Goal: Task Accomplishment & Management: Use online tool/utility

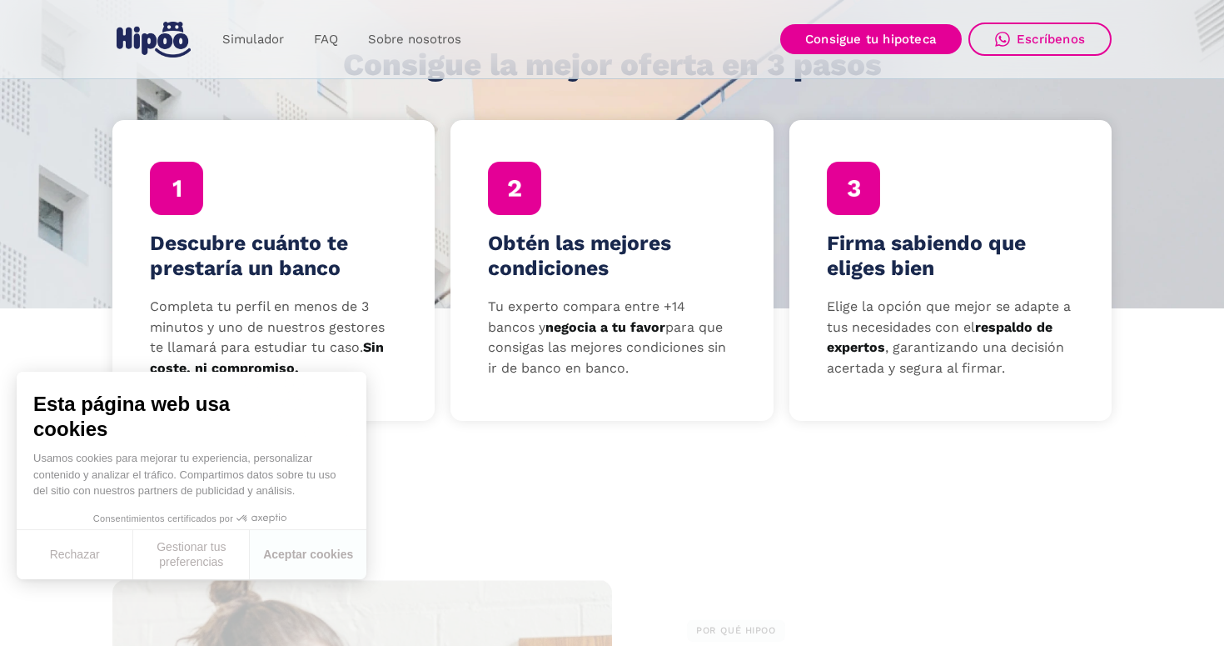
scroll to position [520, 0]
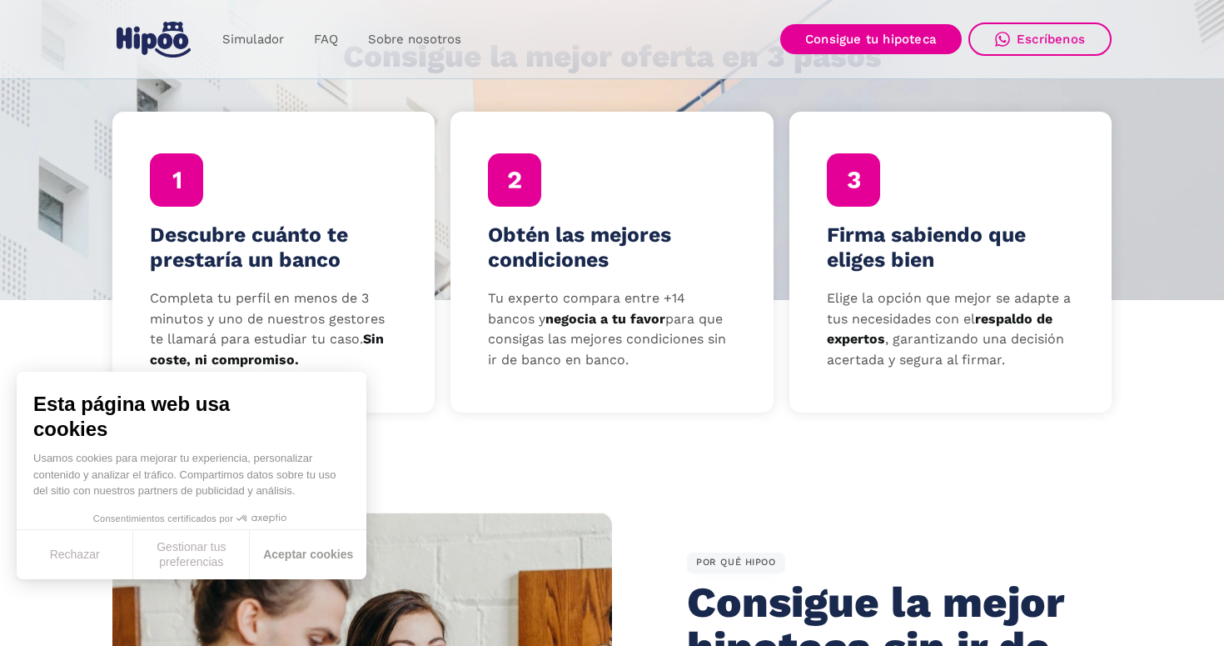
click at [325, 555] on button "Aceptar cookies" at bounding box center [308, 554] width 117 height 49
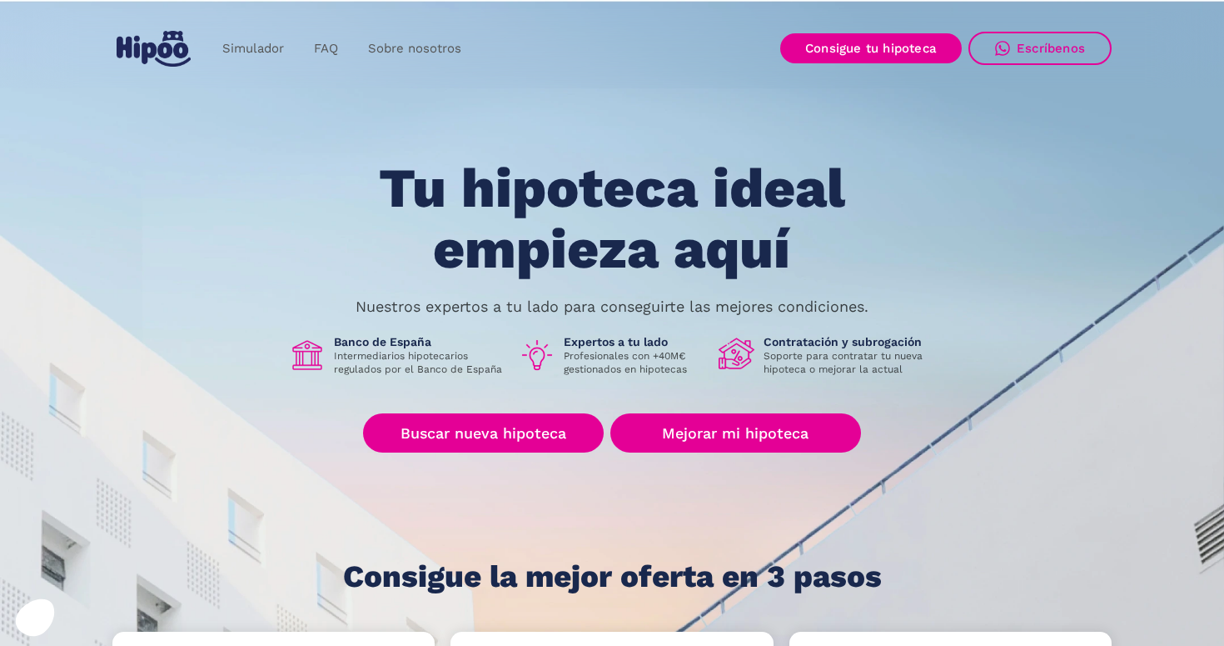
scroll to position [0, 0]
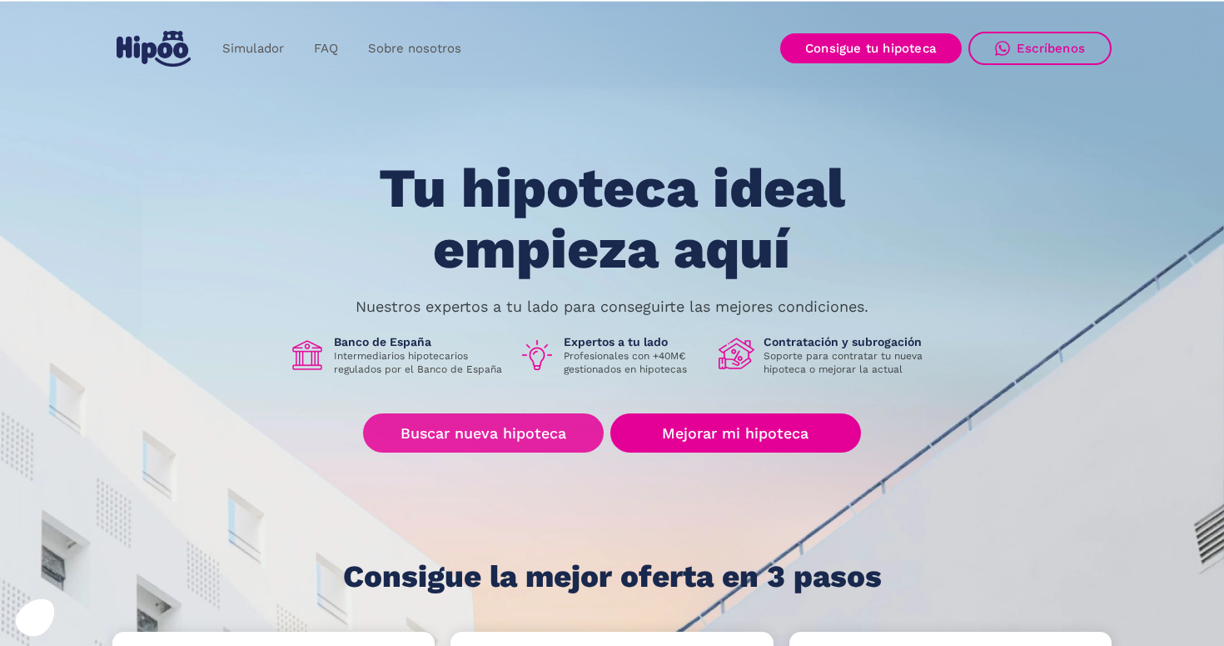
click at [484, 427] on link "Buscar nueva hipoteca" at bounding box center [483, 432] width 241 height 39
click at [390, 41] on link "Sobre nosotros" at bounding box center [414, 48] width 123 height 32
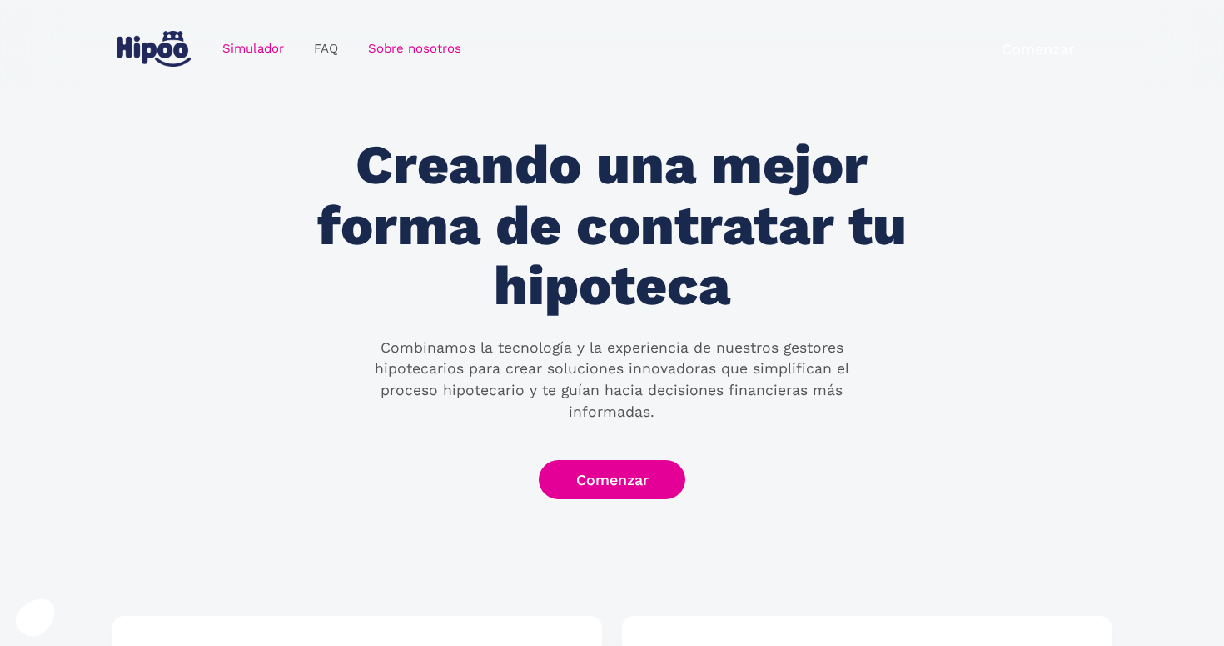
click at [249, 47] on link "Simulador" at bounding box center [253, 48] width 92 height 32
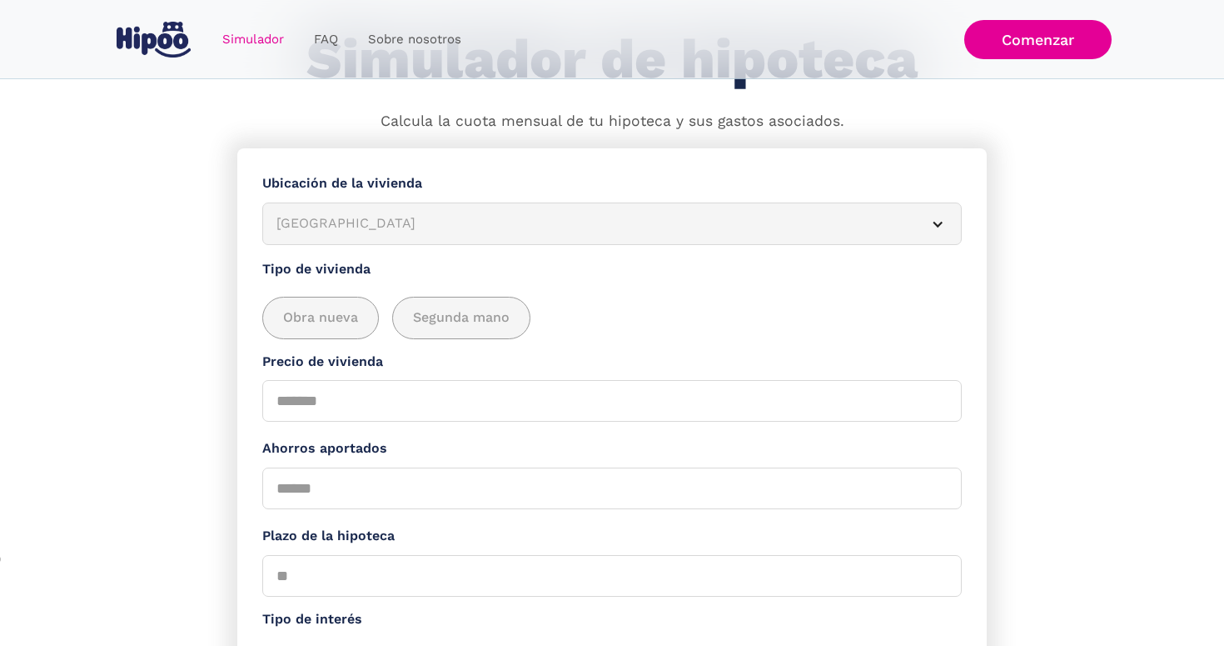
scroll to position [107, 0]
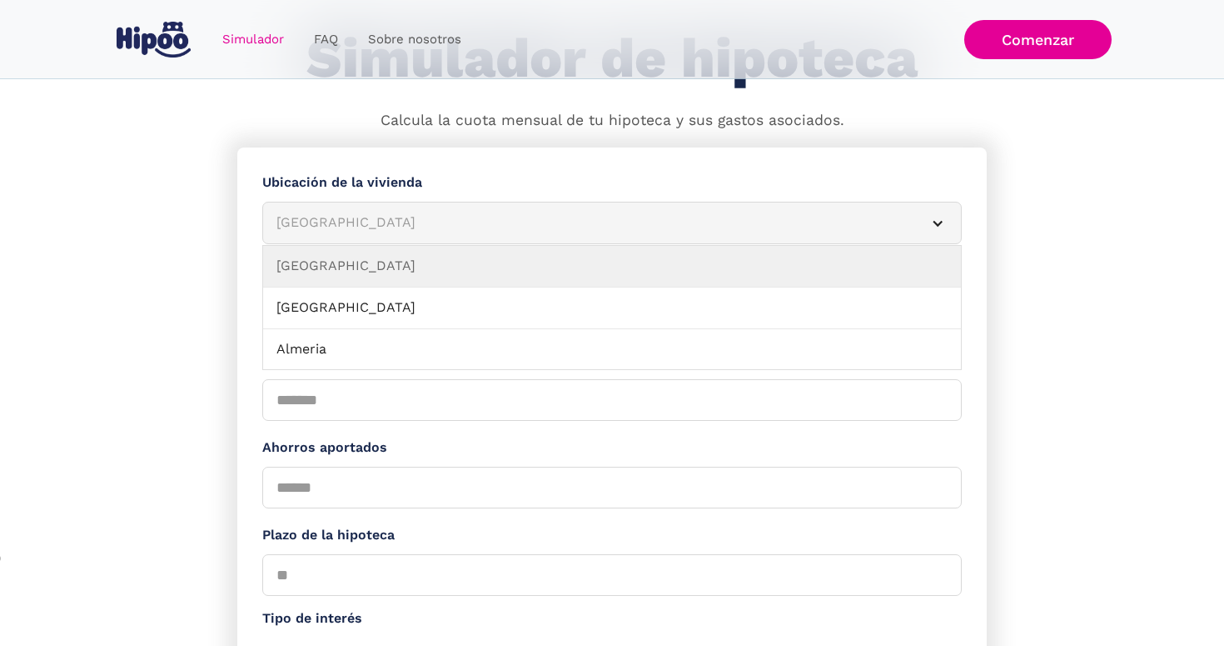
click at [604, 214] on div "Albacete" at bounding box center [592, 222] width 631 height 21
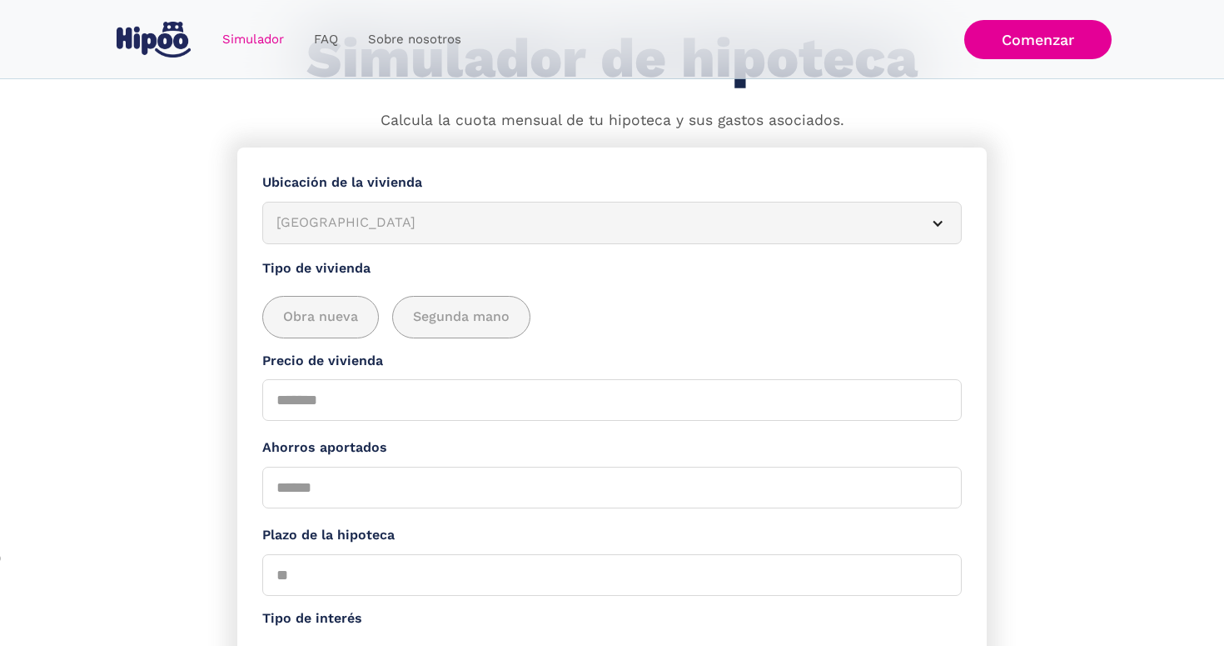
click at [596, 213] on div "Albacete" at bounding box center [592, 222] width 631 height 21
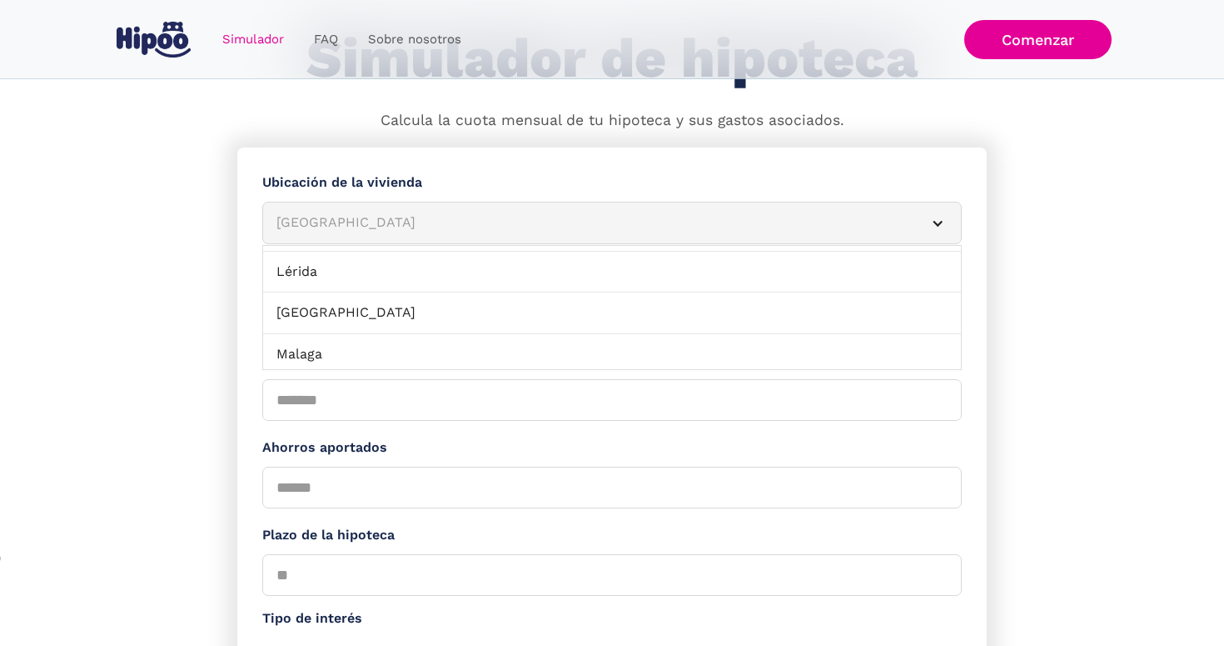
scroll to position [1112, 0]
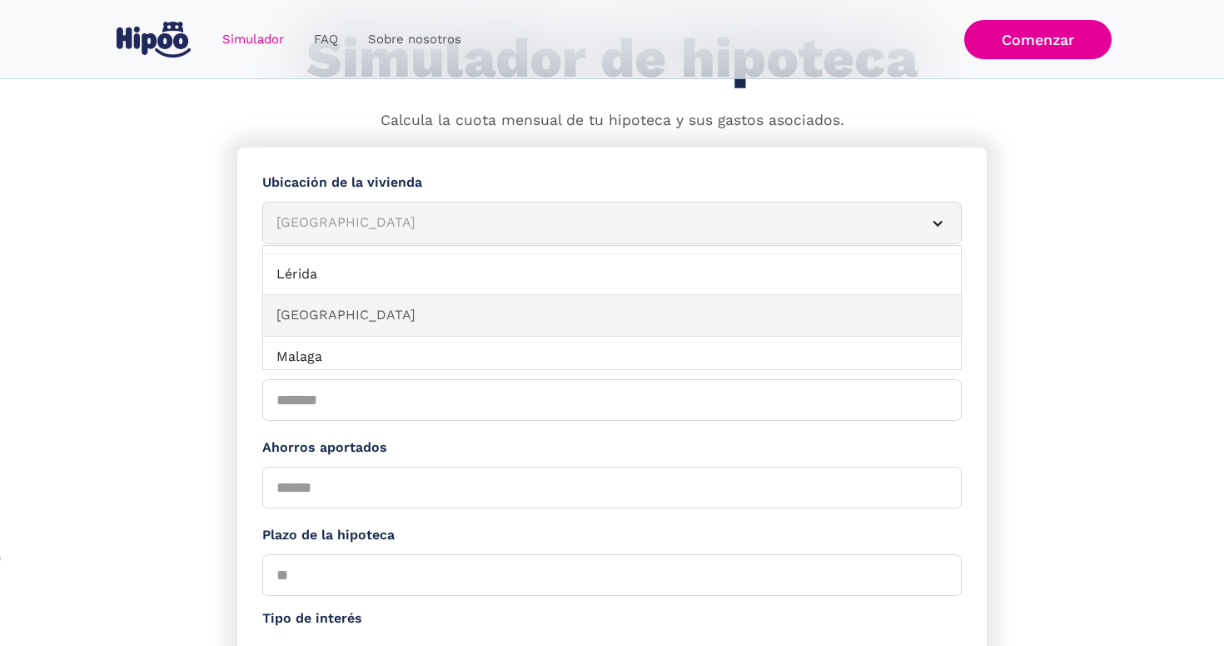
click at [543, 295] on link "Madrid" at bounding box center [612, 316] width 698 height 42
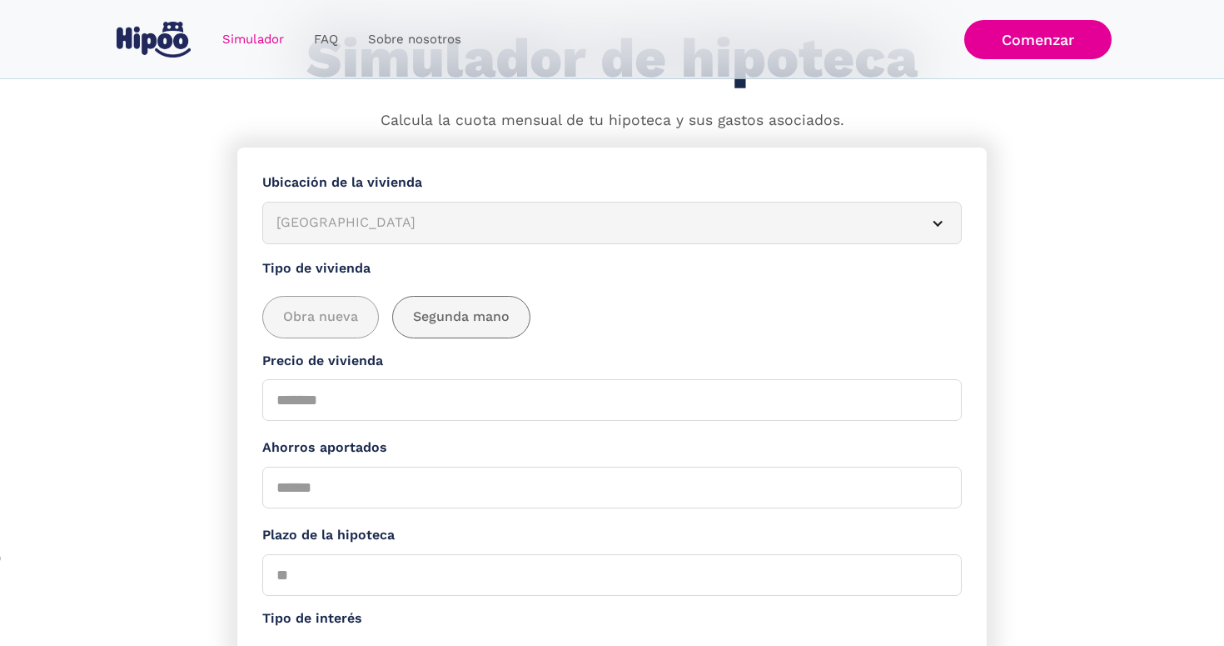
click at [475, 322] on span "Segunda mano" at bounding box center [461, 317] width 97 height 21
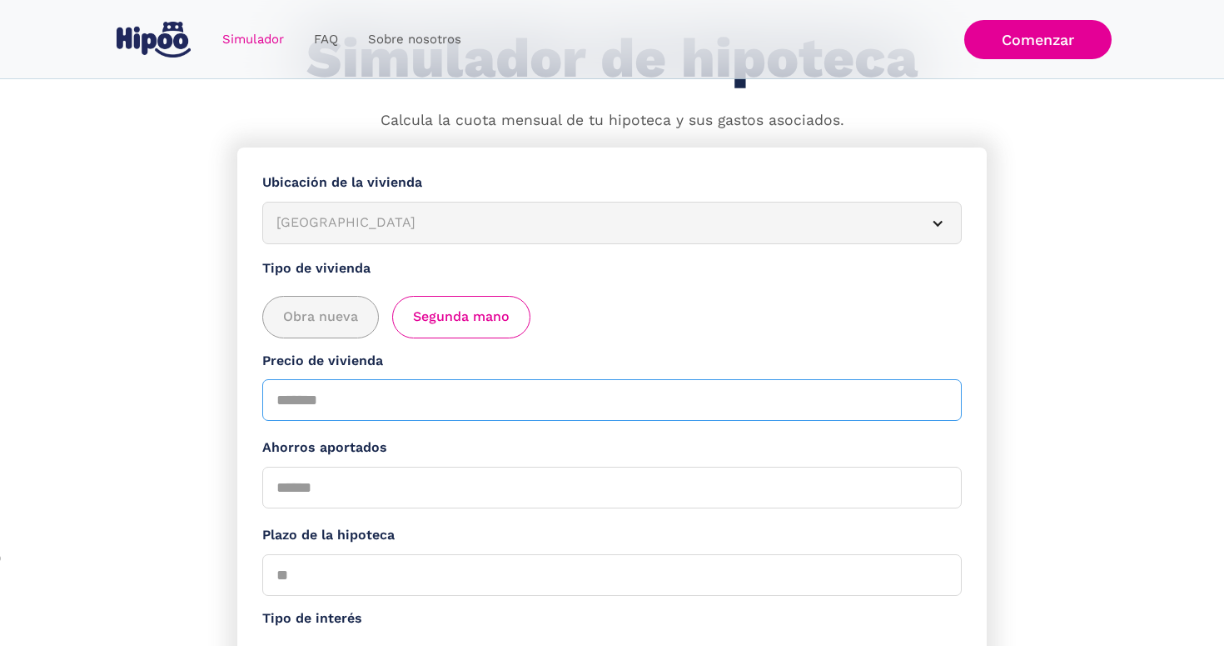
click at [438, 389] on input "Precio de vivienda" at bounding box center [612, 400] width 700 height 42
type input "******"
click at [705, 309] on div "Obra nueva Segunda mano" at bounding box center [612, 317] width 700 height 42
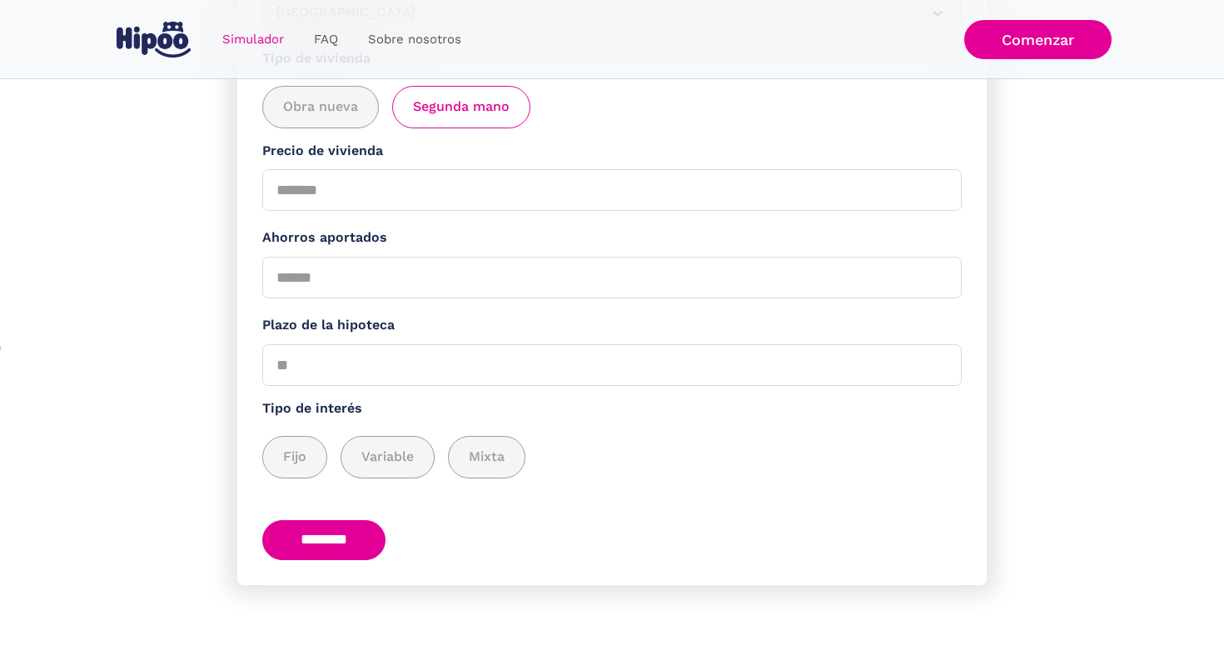
scroll to position [316, 0]
click at [576, 270] on input "Ahorros aportados" at bounding box center [612, 278] width 700 height 42
click at [319, 457] on div "add_description_here" at bounding box center [294, 457] width 63 height 41
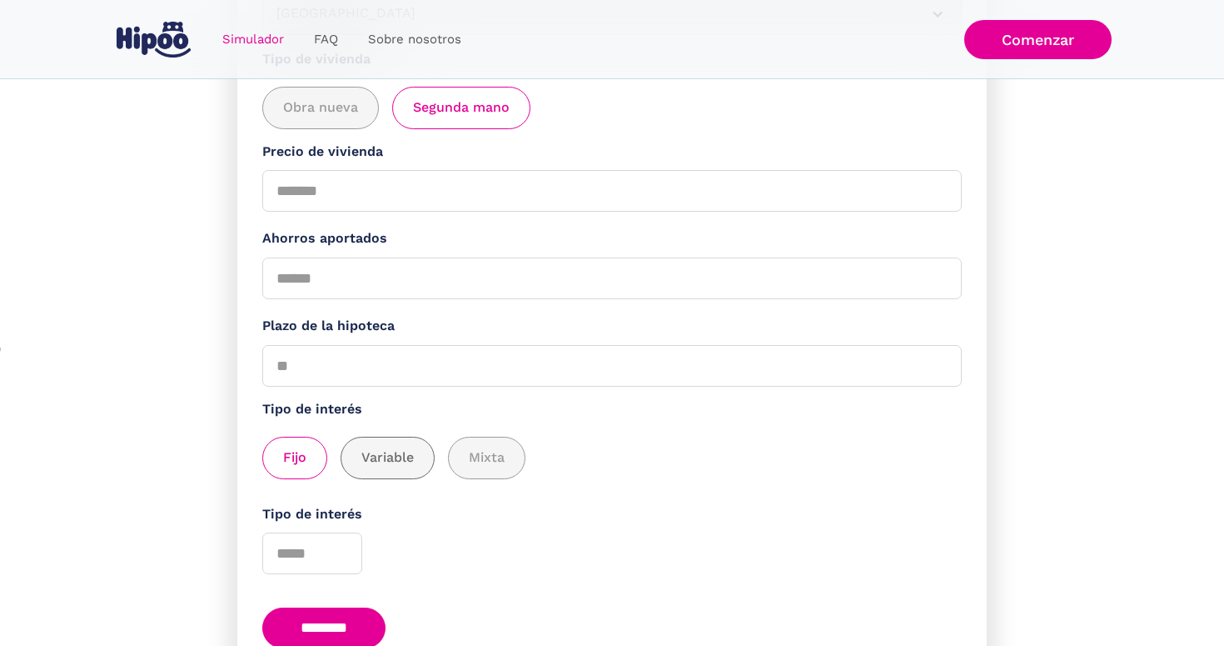
click at [378, 459] on span "Variable" at bounding box center [387, 457] width 52 height 21
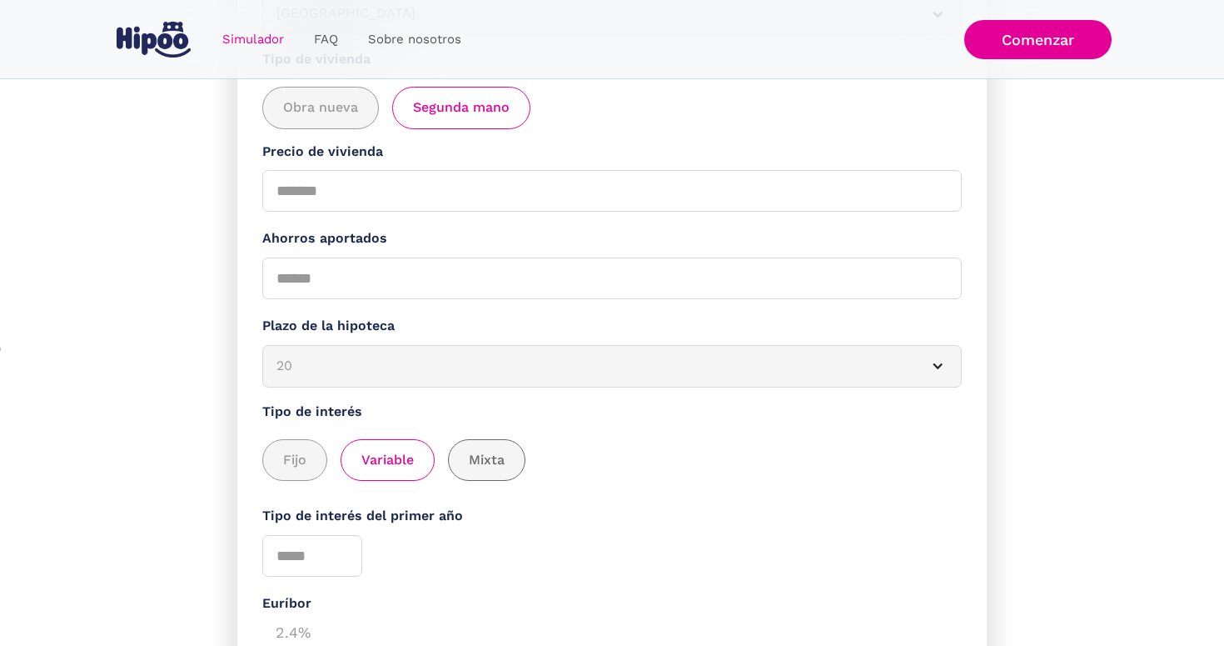
click at [475, 455] on span "Mixta" at bounding box center [487, 460] width 36 height 21
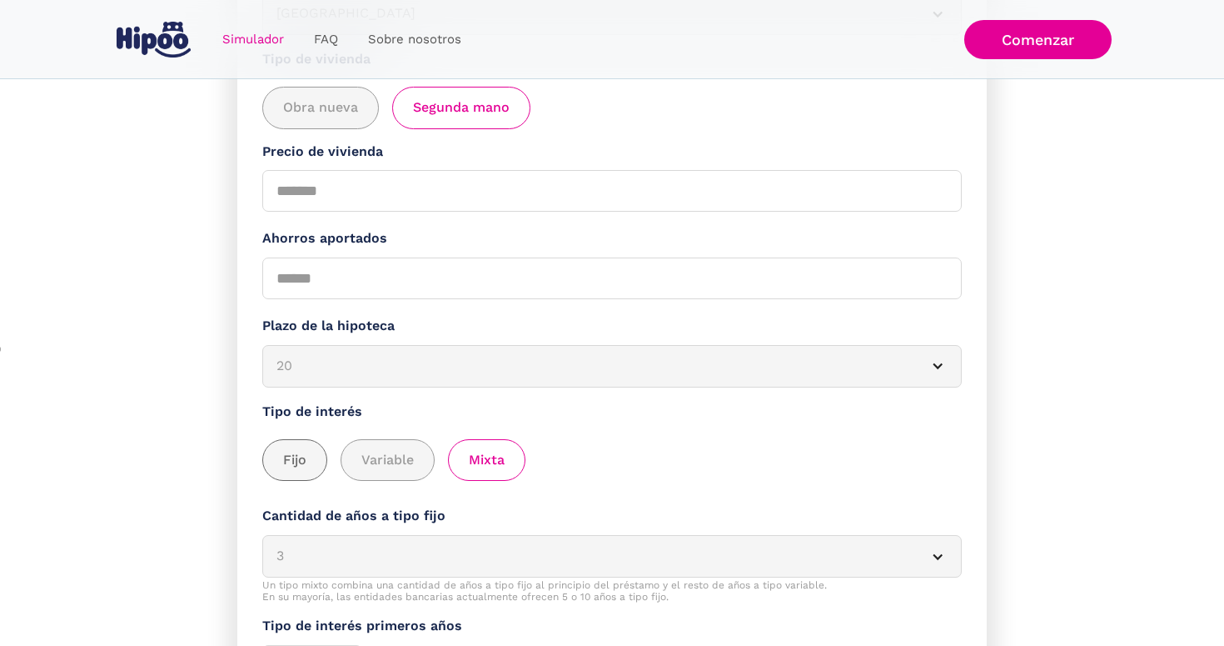
click at [299, 457] on span "Fijo" at bounding box center [294, 460] width 23 height 21
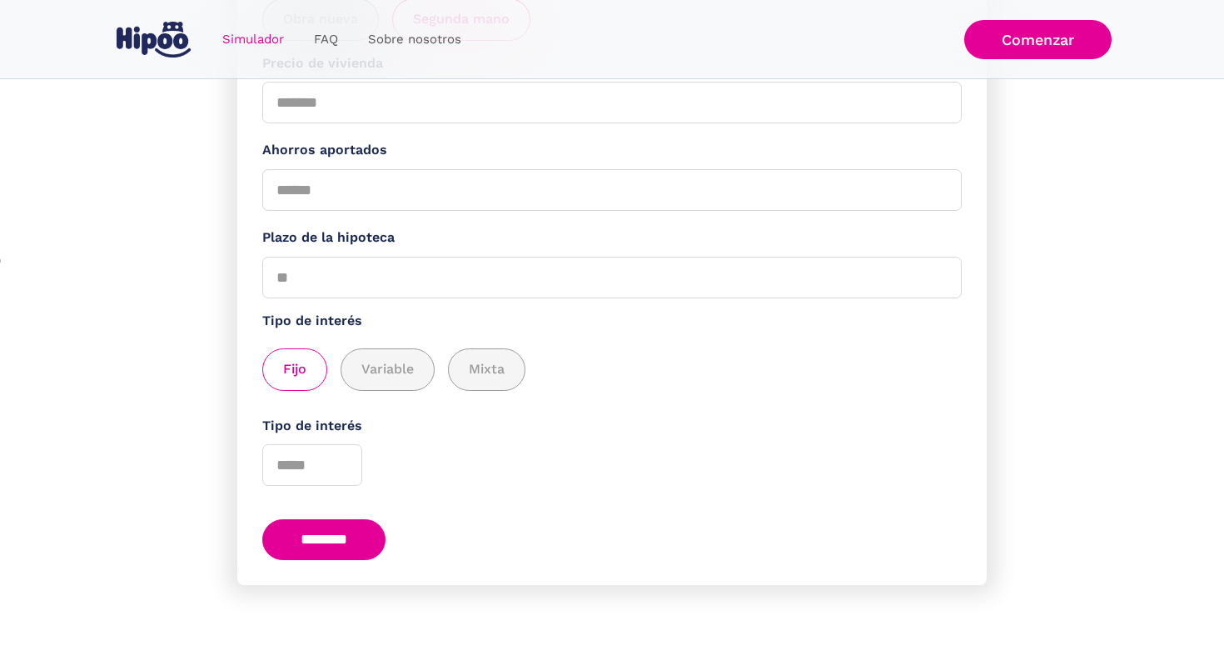
scroll to position [403, 0]
click at [409, 366] on span "Variable" at bounding box center [387, 370] width 52 height 21
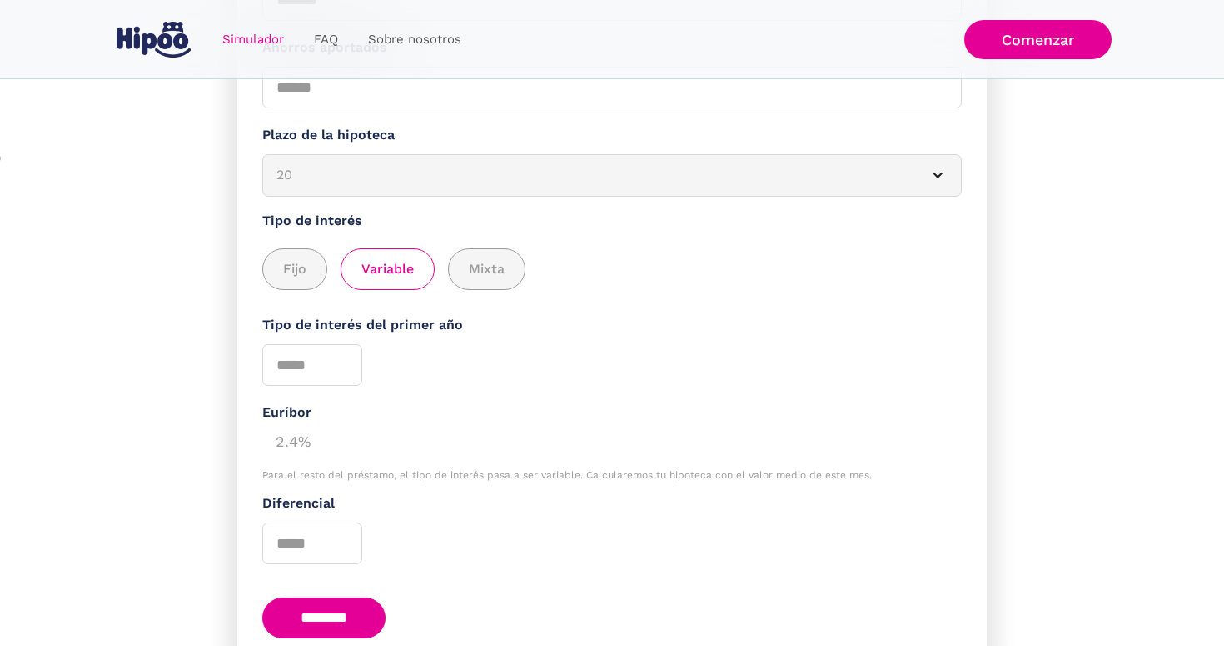
scroll to position [510, 0]
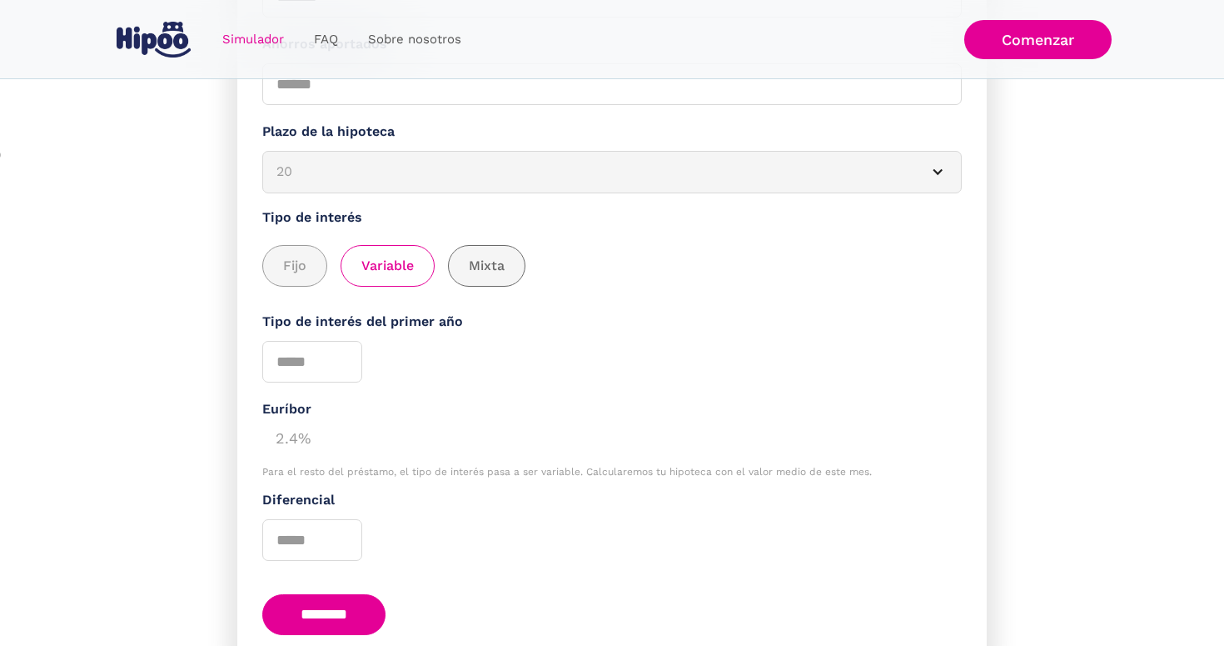
click at [496, 282] on label "Mixta" at bounding box center [486, 266] width 77 height 42
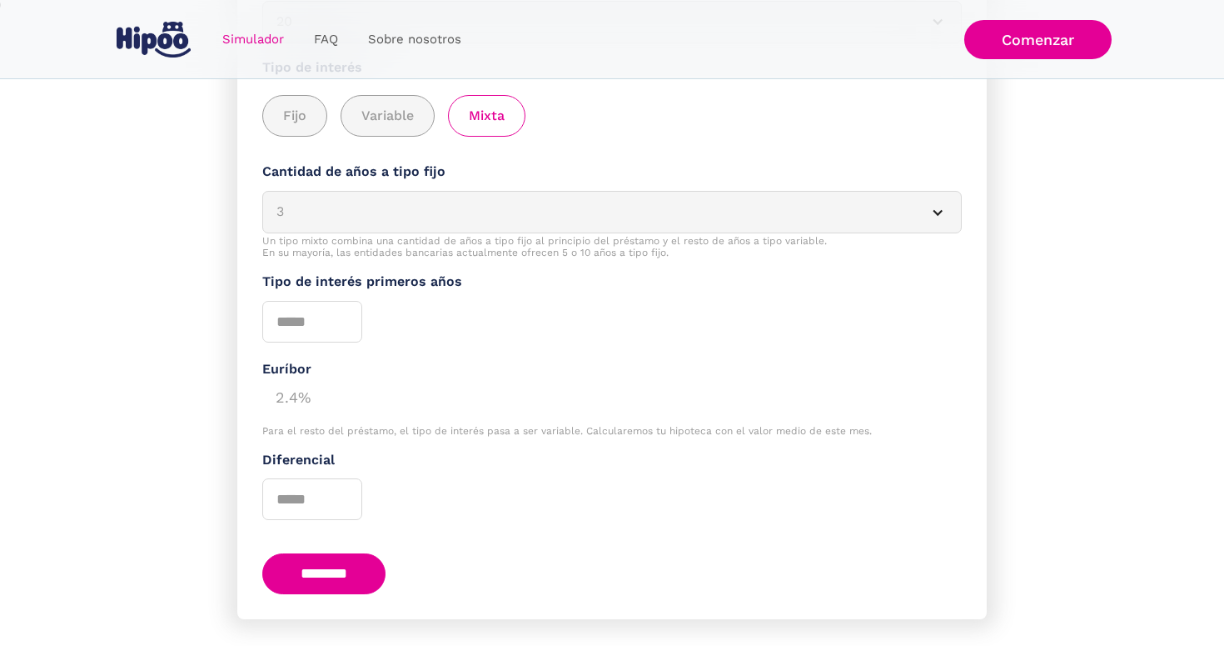
scroll to position [592, 0]
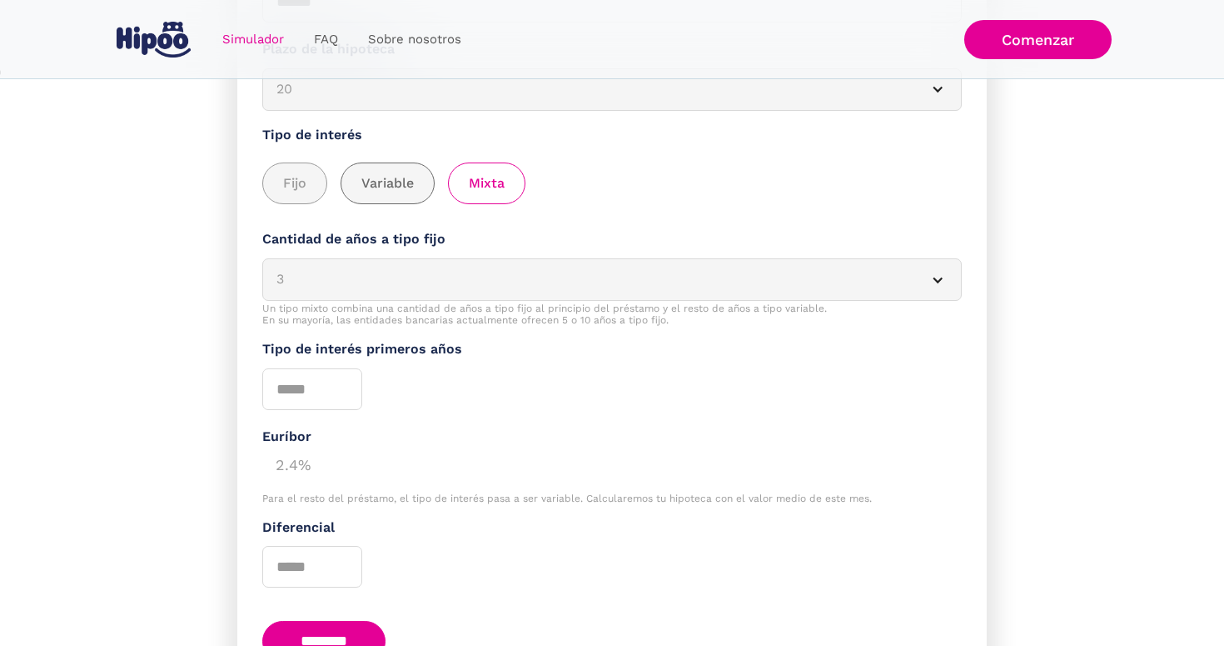
click at [361, 190] on div "add_description_here" at bounding box center [388, 183] width 92 height 41
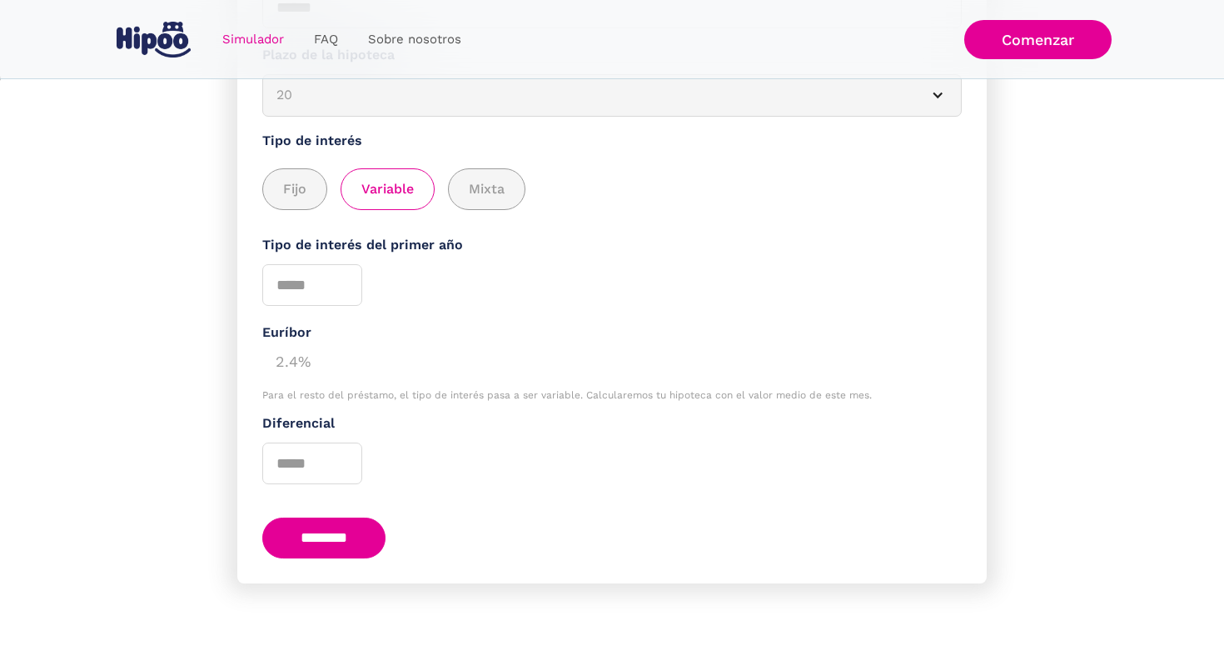
scroll to position [581, 0]
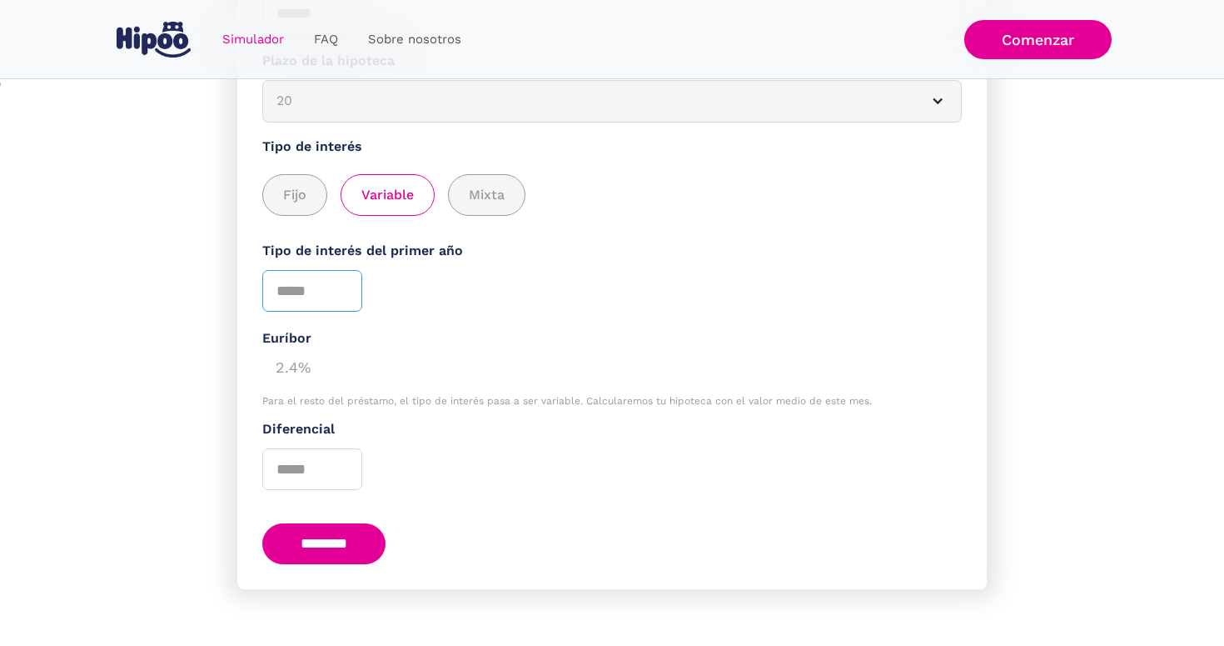
click at [302, 284] on input "Tipo de interés del primer año" at bounding box center [312, 291] width 100 height 42
click at [297, 360] on div "2.4%" at bounding box center [612, 365] width 700 height 33
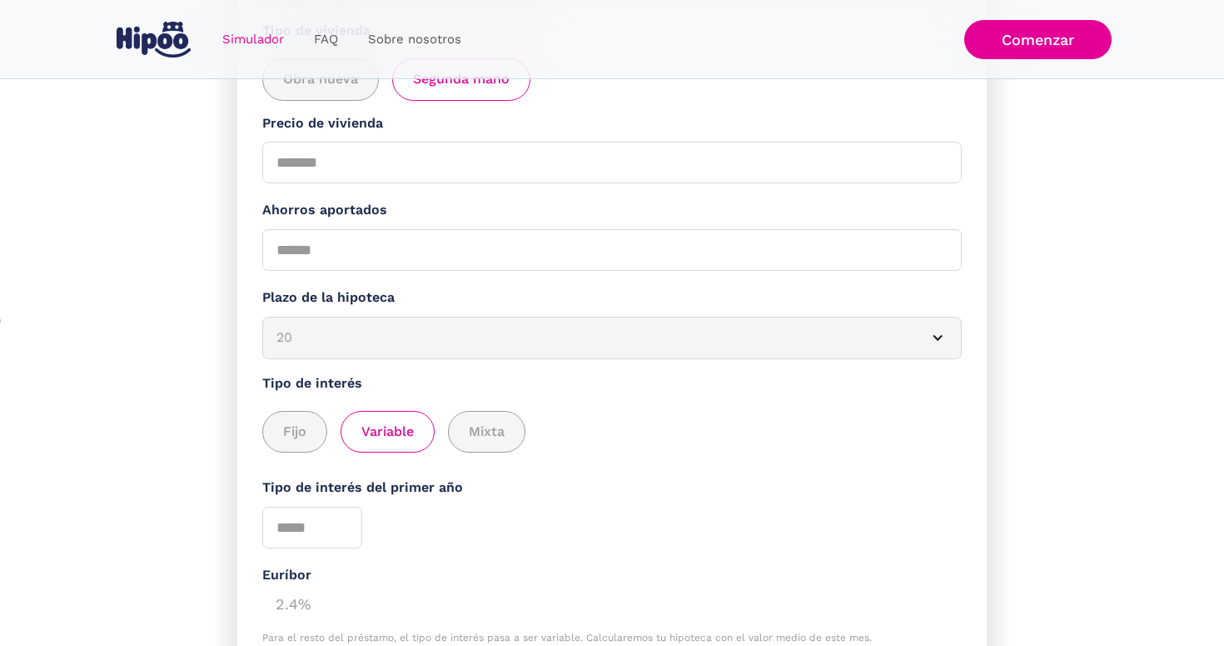
scroll to position [337, 0]
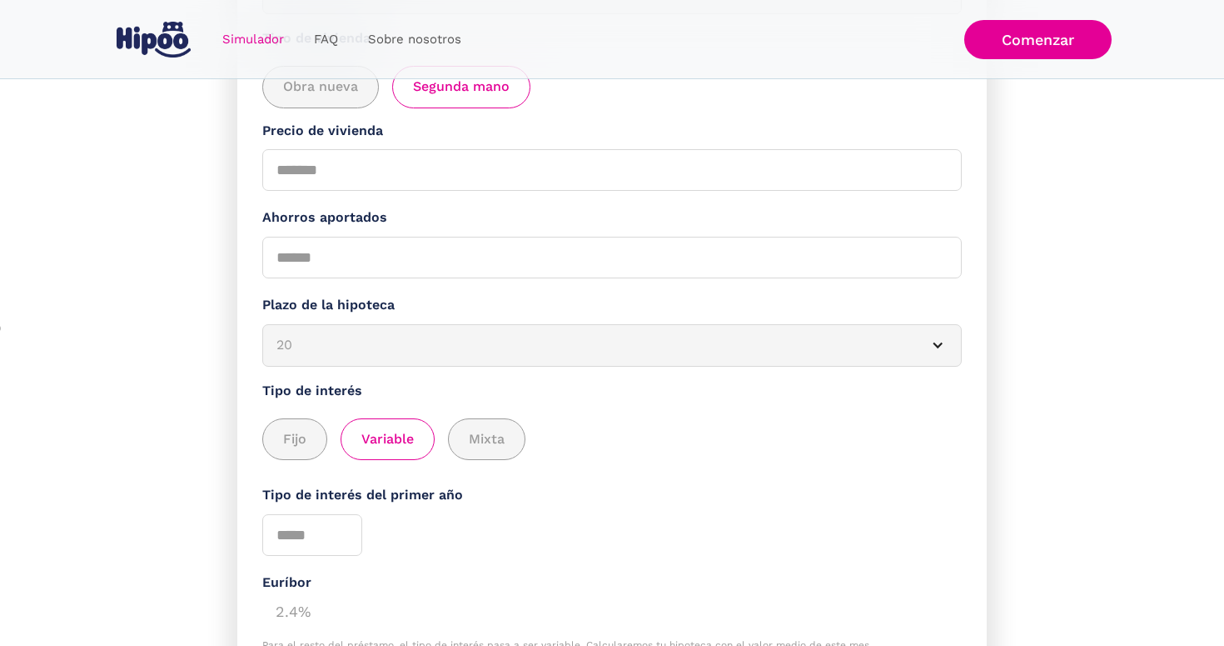
click at [395, 340] on div "20" at bounding box center [592, 345] width 631 height 21
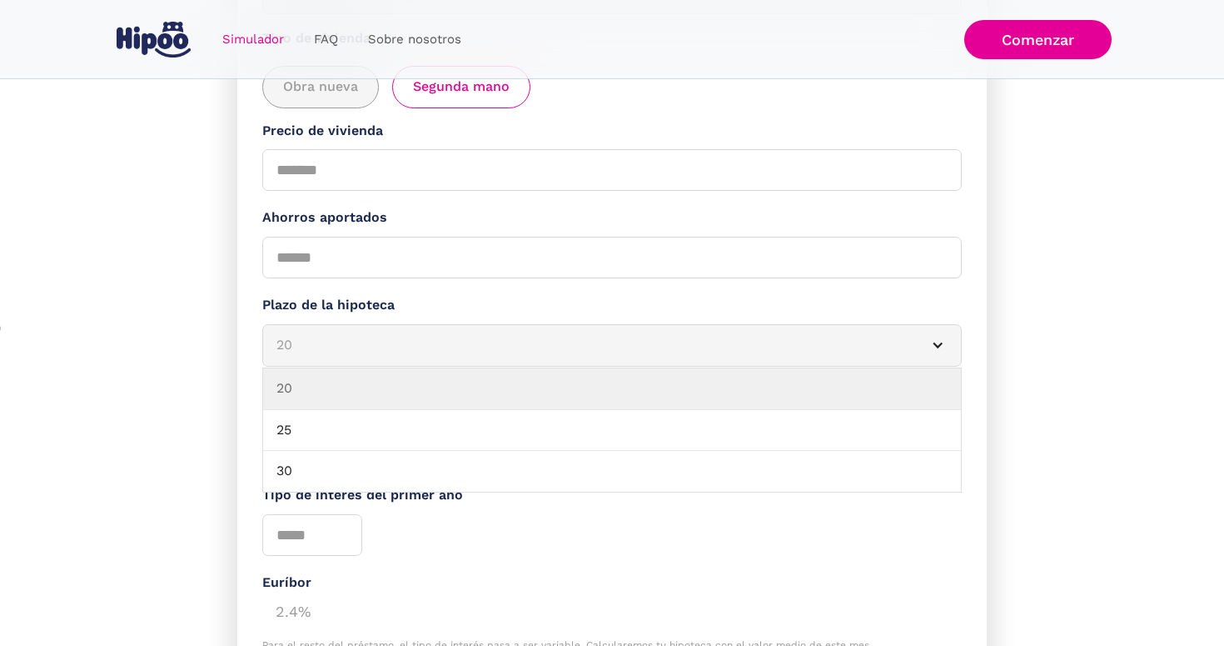
click at [388, 354] on article "20" at bounding box center [612, 345] width 700 height 42
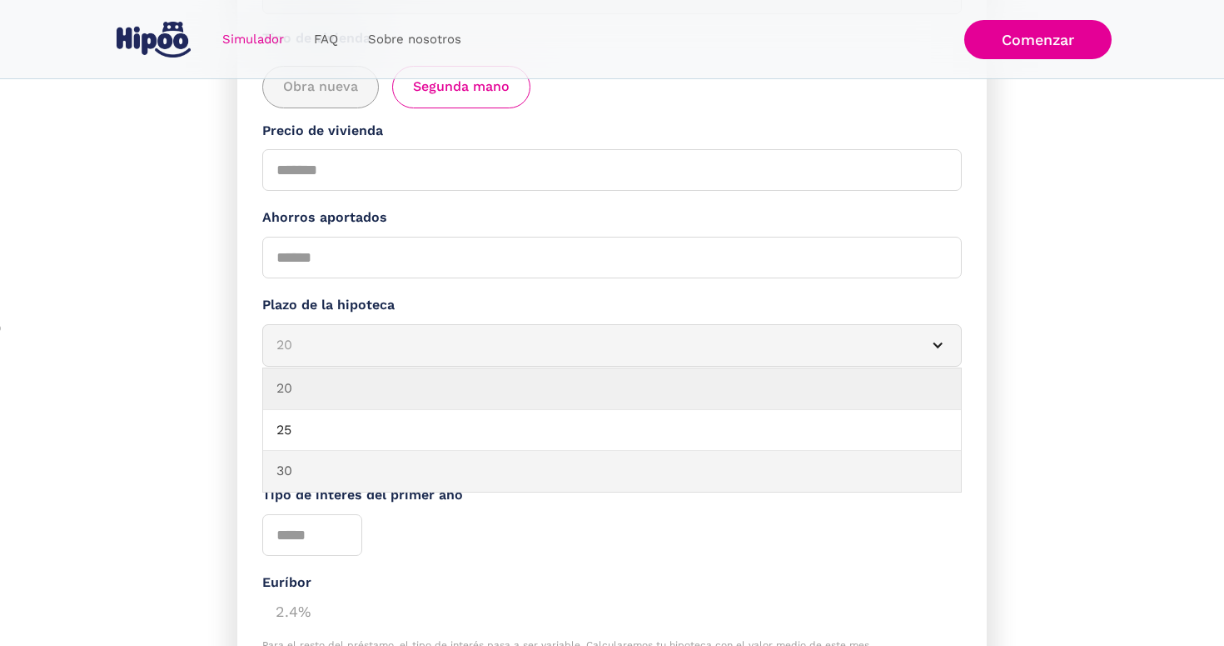
click at [446, 476] on link "30" at bounding box center [612, 472] width 698 height 42
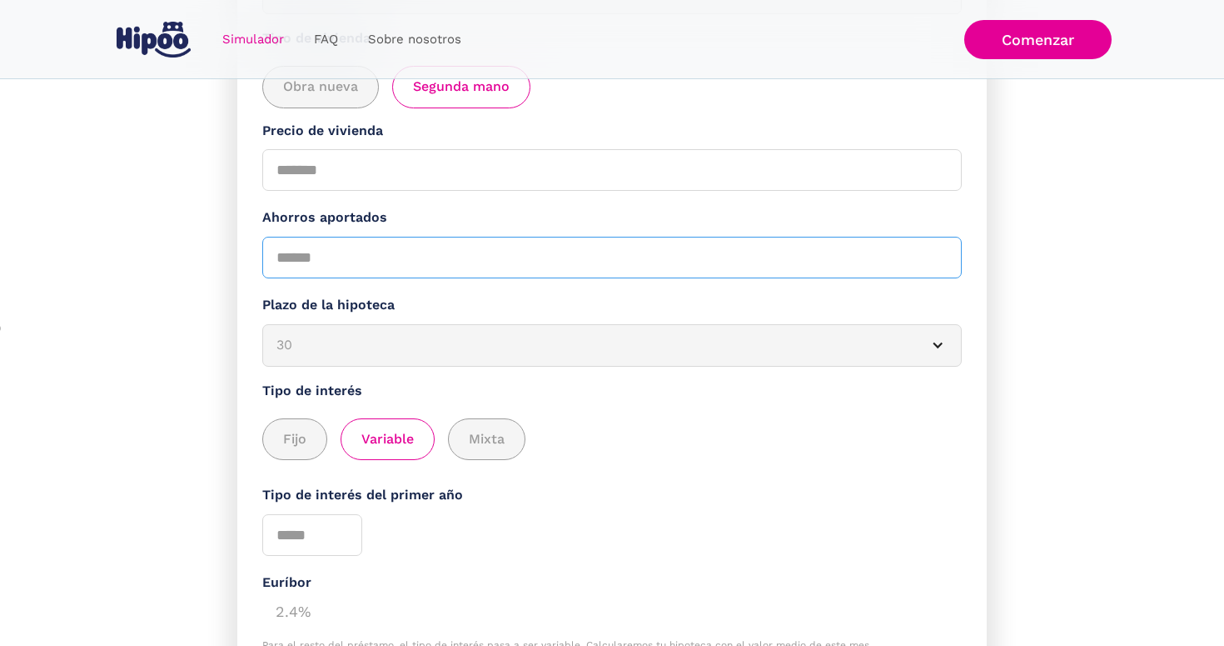
click at [531, 257] on input "Ahorros aportados" at bounding box center [612, 258] width 700 height 42
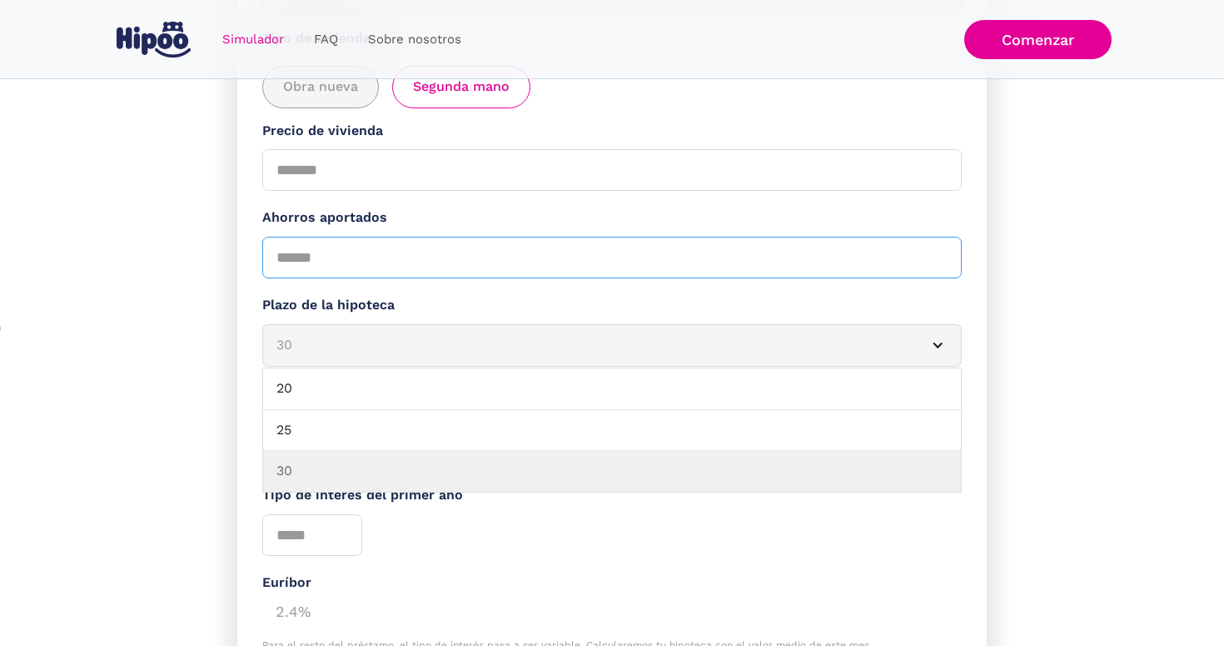
type input "*****"
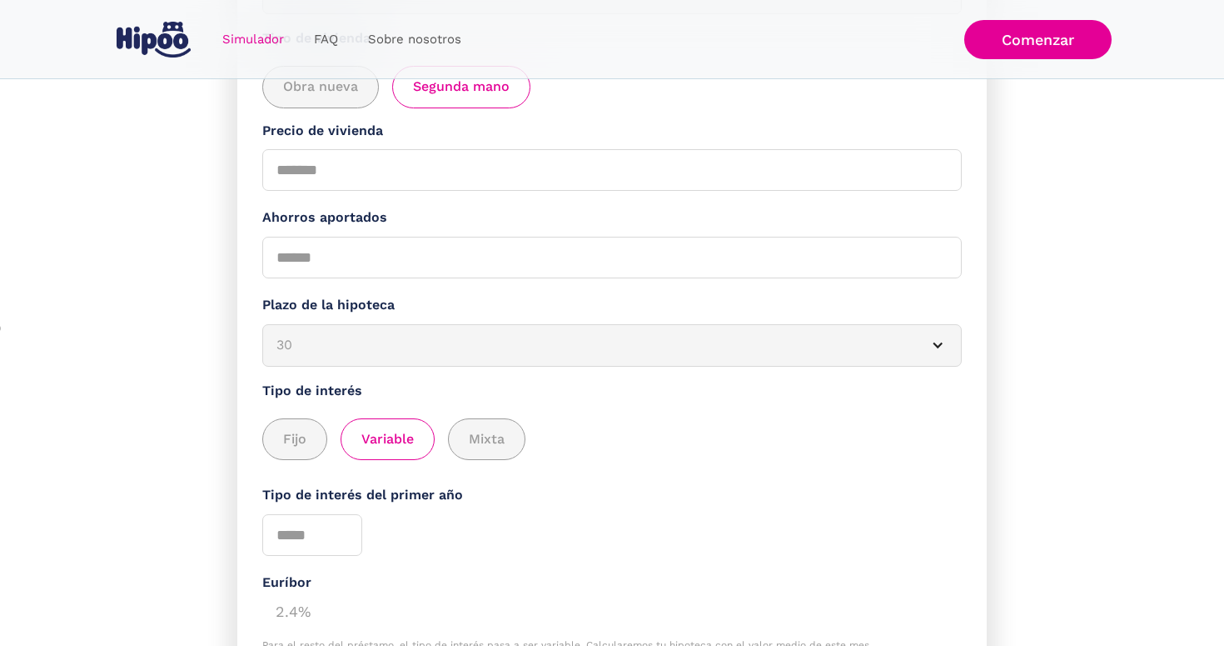
click at [725, 566] on form "**********" at bounding box center [612, 375] width 750 height 915
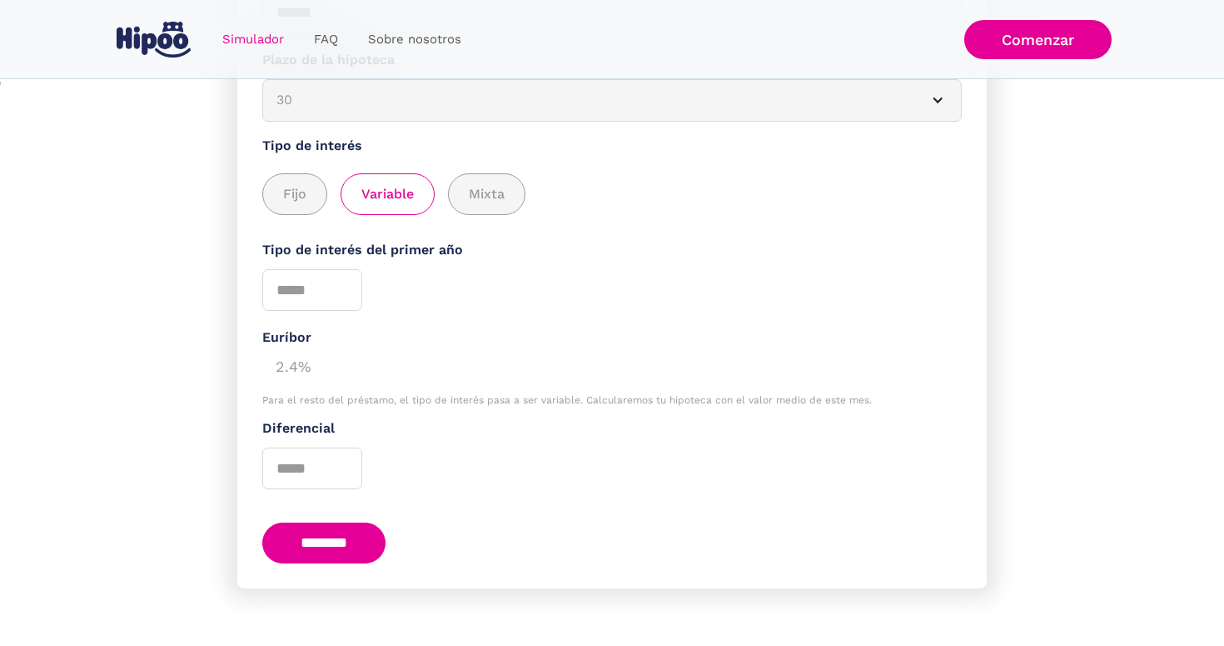
scroll to position [581, 0]
click at [326, 291] on input "Tipo de interés del primer año" at bounding box center [312, 291] width 100 height 42
type input "*"
type input "****"
click at [303, 472] on input "Diferencial" at bounding box center [312, 469] width 100 height 42
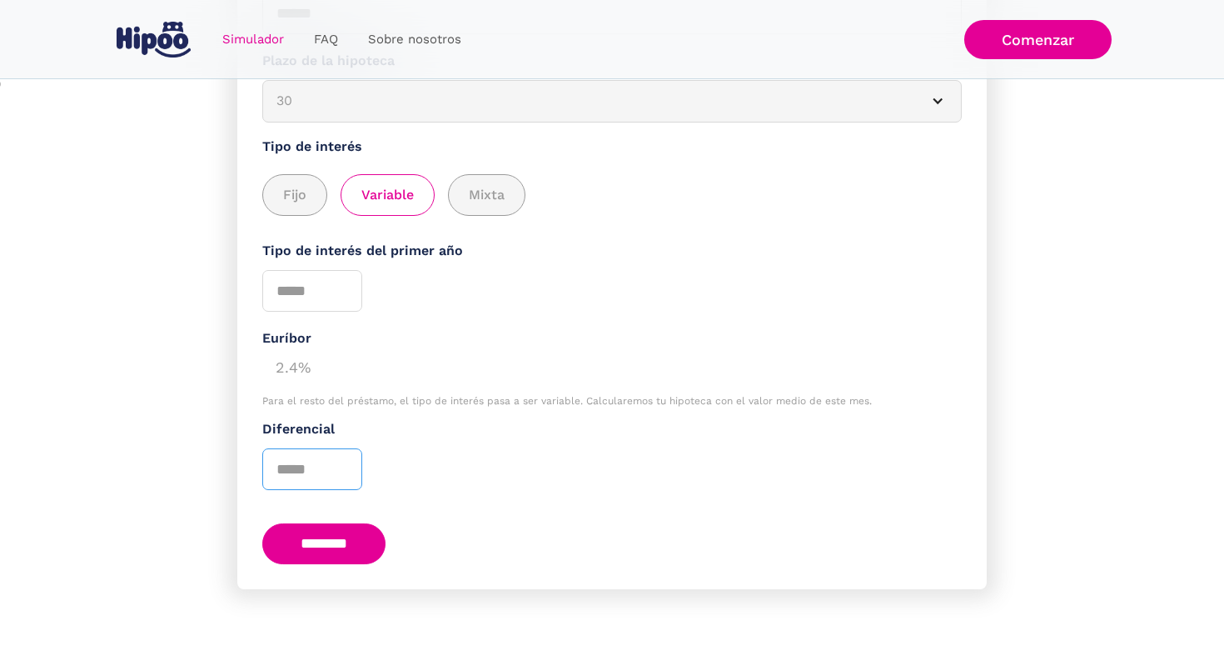
type input "*"
type input "****"
click at [318, 546] on input "********" at bounding box center [323, 543] width 123 height 41
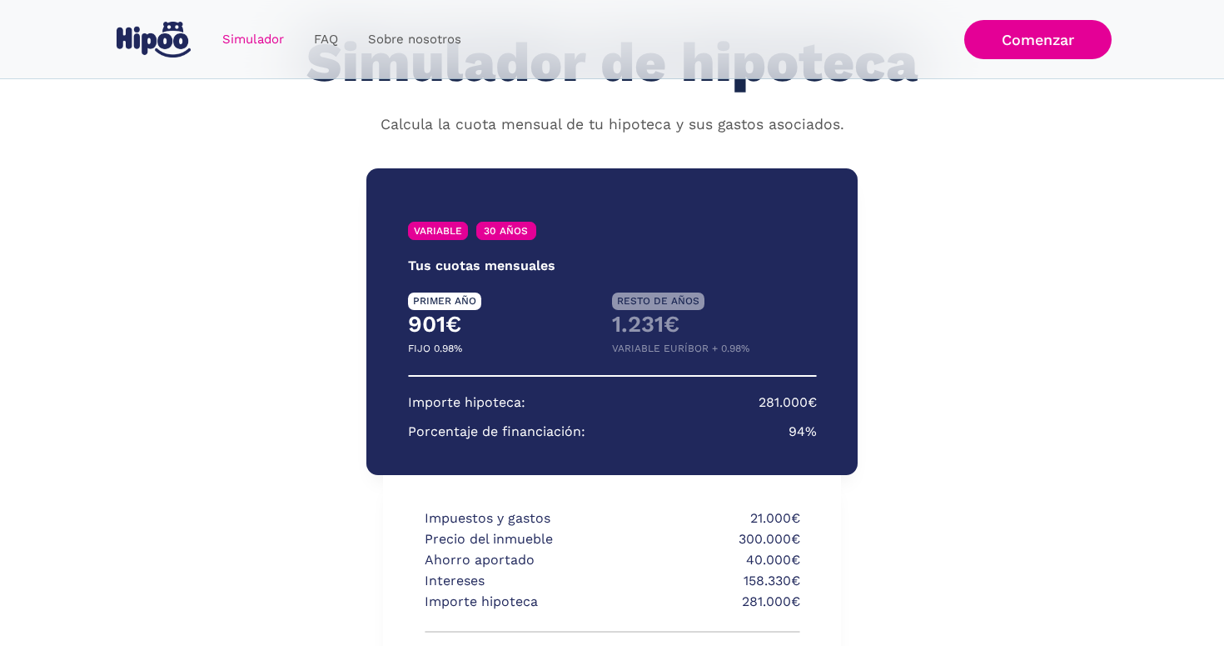
scroll to position [81, 0]
